Goal: Check status

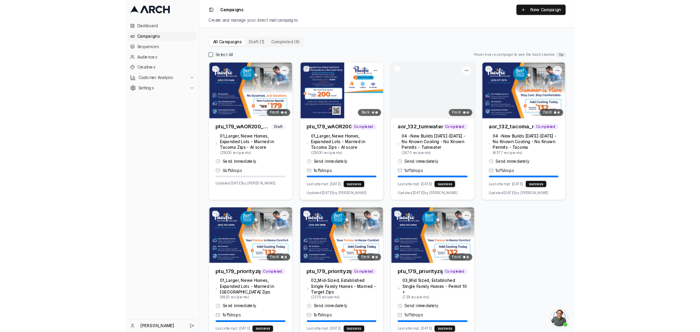
scroll to position [512, 0]
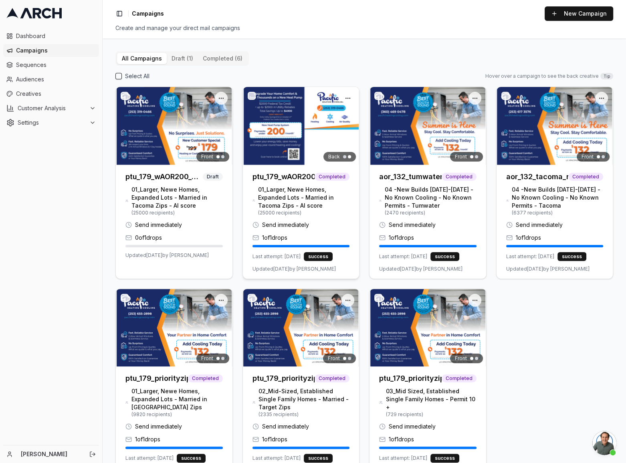
click at [270, 119] on img at bounding box center [301, 126] width 117 height 78
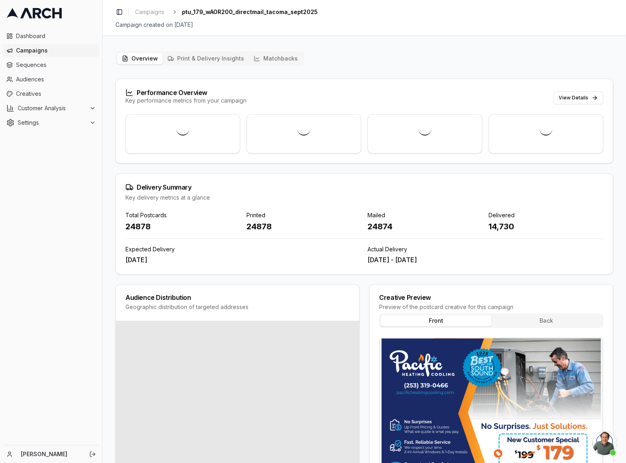
drag, startPoint x: 358, startPoint y: 257, endPoint x: 467, endPoint y: 257, distance: 109.1
click at [463, 257] on div "Expected Delivery [DATE] Actual Delivery [DATE] - [DATE]" at bounding box center [364, 254] width 478 height 19
click at [470, 257] on div "[DATE] - [DATE]" at bounding box center [486, 260] width 236 height 10
drag, startPoint x: 467, startPoint y: 259, endPoint x: 357, endPoint y: 263, distance: 109.9
click at [357, 263] on div "Expected Delivery [DATE] Actual Delivery [DATE] - [DATE]" at bounding box center [364, 254] width 478 height 19
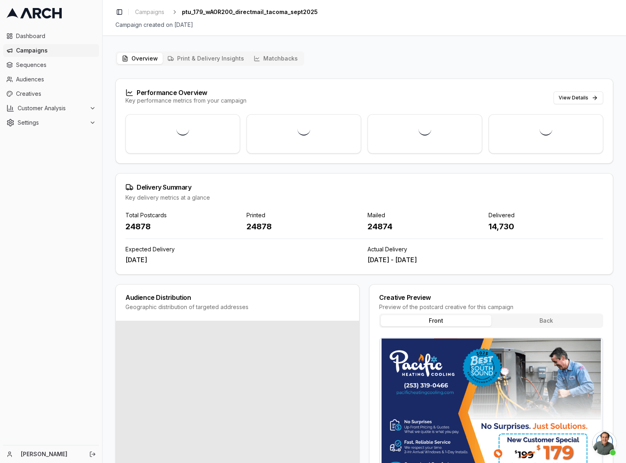
click at [380, 261] on div "[DATE] - [DATE]" at bounding box center [486, 260] width 236 height 10
drag, startPoint x: 360, startPoint y: 262, endPoint x: 486, endPoint y: 261, distance: 125.5
click at [485, 261] on div "Expected Delivery [DATE] Actual Delivery [DATE] - [DATE]" at bounding box center [364, 254] width 478 height 19
click at [486, 261] on div "[DATE] - [DATE]" at bounding box center [486, 260] width 236 height 10
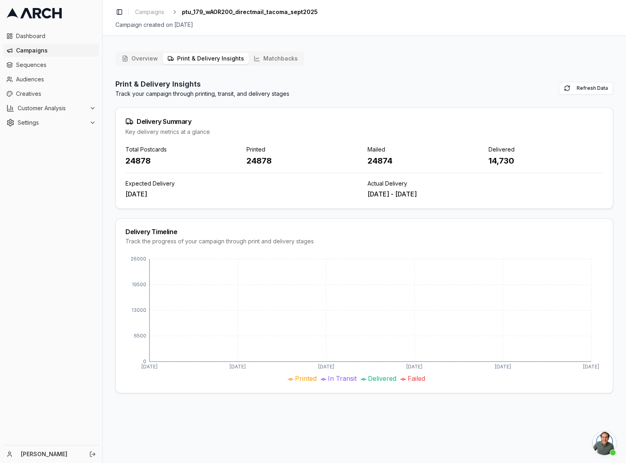
click at [213, 58] on button "Print & Delivery Insights" at bounding box center [206, 58] width 86 height 11
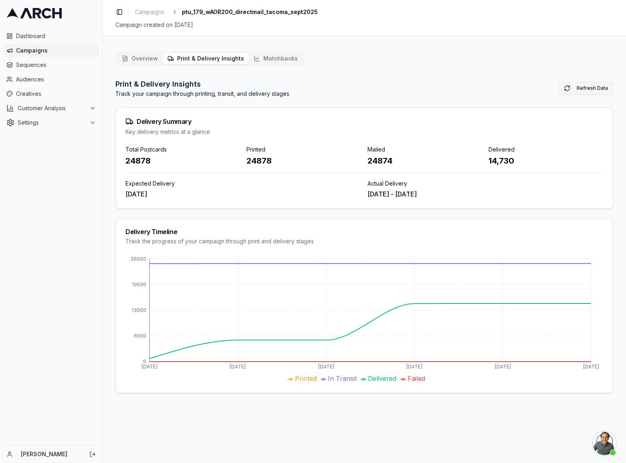
click at [586, 91] on button "Refresh Data" at bounding box center [586, 88] width 55 height 13
drag, startPoint x: 524, startPoint y: 156, endPoint x: 467, endPoint y: 160, distance: 57.1
click at [467, 160] on div "Total Postcards 24878 Printed 24878 Mailed 24874 Delivered 14,730" at bounding box center [364, 156] width 478 height 21
click at [372, 225] on div "Delivery Timeline Track the progress of your campaign through print and deliver…" at bounding box center [364, 237] width 497 height 36
drag, startPoint x: 457, startPoint y: 196, endPoint x: 119, endPoint y: 209, distance: 337.8
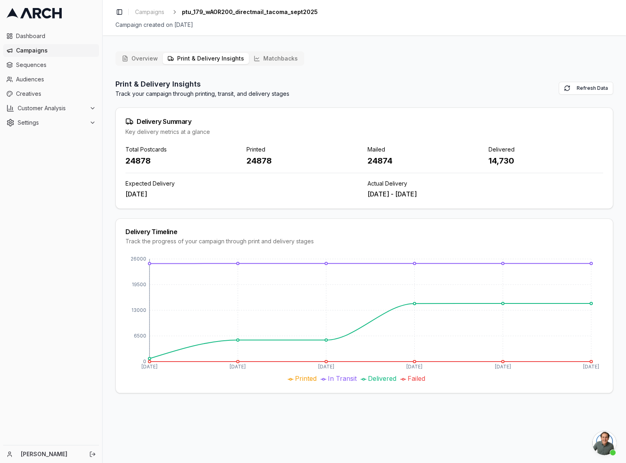
click at [120, 209] on div "Print & Delivery Insights Track your campaign through printing, transit, and de…" at bounding box center [364, 236] width 498 height 315
click at [306, 217] on div "Print & Delivery Insights Track your campaign through printing, transit, and de…" at bounding box center [364, 236] width 498 height 315
drag, startPoint x: 488, startPoint y: 162, endPoint x: 540, endPoint y: 158, distance: 51.9
click at [531, 158] on div "14,730" at bounding box center [546, 160] width 115 height 11
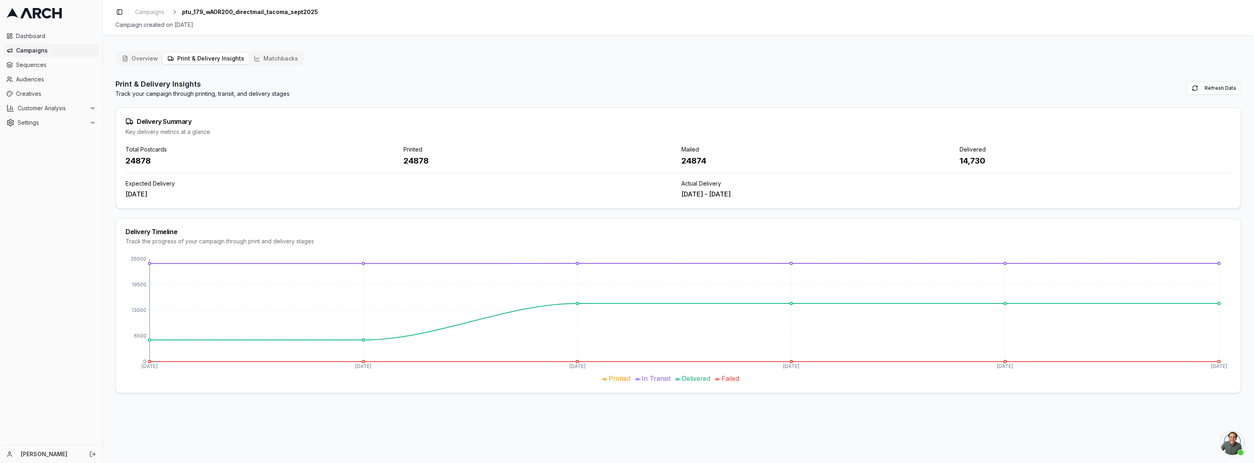
click at [269, 60] on button "Matchbacks" at bounding box center [276, 58] width 54 height 11
